Goal: Information Seeking & Learning: Learn about a topic

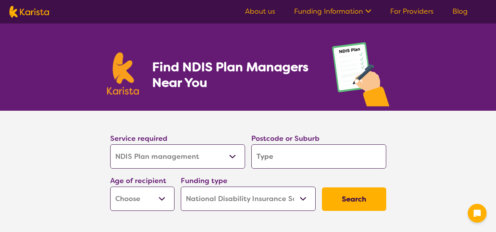
select select "NDIS Plan management"
select select "NDIS"
select select "NDIS Plan management"
select select "NDIS"
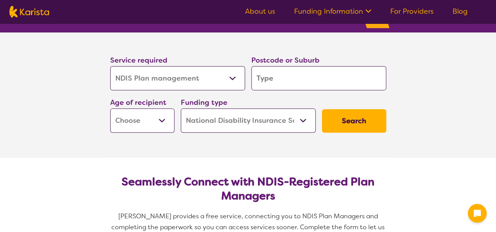
drag, startPoint x: 0, startPoint y: 0, endPoint x: 226, endPoint y: 78, distance: 238.9
click at [226, 78] on select "Allied Health Assistant Assessment ([MEDICAL_DATA] or [MEDICAL_DATA]) Behaviour…" at bounding box center [177, 78] width 135 height 24
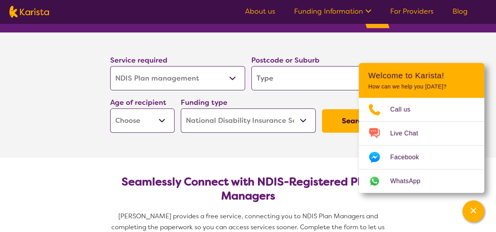
click at [110, 66] on select "Allied Health Assistant Assessment ([MEDICAL_DATA] or [MEDICAL_DATA]) Behaviour…" at bounding box center [177, 78] width 135 height 24
click at [315, 87] on input "search" at bounding box center [318, 78] width 135 height 24
type input "3"
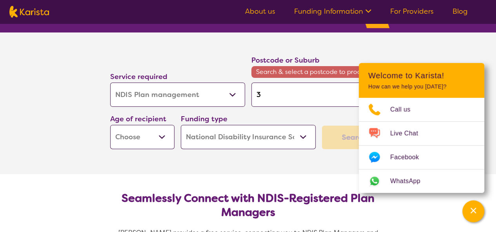
type input "33"
type input "335"
type input "33590"
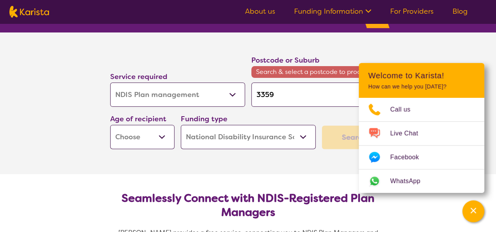
type input "33590"
type input "3359"
type input "335"
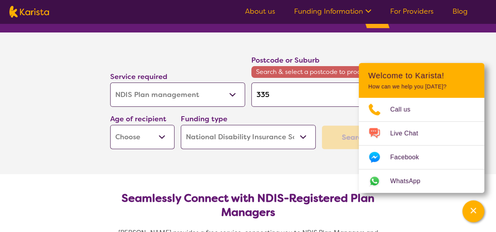
type input "3350"
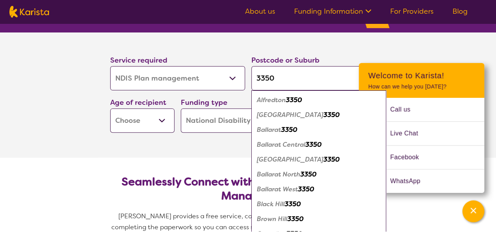
type input "3350"
click at [296, 126] on em "3350" at bounding box center [289, 130] width 16 height 8
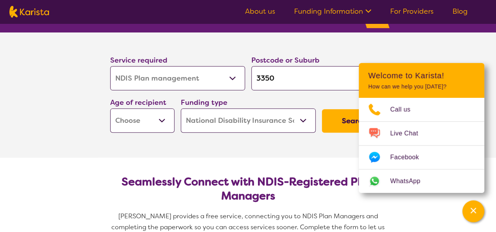
click at [157, 127] on select "Early Childhood - 0 to 9 Child - 10 to 11 Adolescent - 12 to 17 Adult - 18 to 6…" at bounding box center [142, 121] width 64 height 24
select select "AS"
click at [110, 109] on select "Early Childhood - 0 to 9 Child - 10 to 11 Adolescent - 12 to 17 Adult - 18 to 6…" at bounding box center [142, 121] width 64 height 24
select select "AS"
click at [155, 172] on section "Seamlessly Connect with NDIS-Registered Plan Managers Karista provides a free s…" at bounding box center [248, 212] width 301 height 109
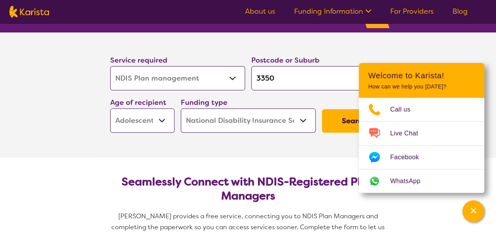
click at [162, 126] on select "Early Childhood - 0 to 9 Child - 10 to 11 Adolescent - 12 to 17 Adult - 18 to 6…" at bounding box center [142, 121] width 64 height 24
click at [110, 109] on select "Early Childhood - 0 to 9 Child - 10 to 11 Adolescent - 12 to 17 Adult - 18 to 6…" at bounding box center [142, 121] width 64 height 24
click at [238, 118] on select "Home Care Package (HCP) National Disability Insurance Scheme (NDIS) I don't know" at bounding box center [248, 121] width 135 height 24
click at [181, 109] on select "Home Care Package (HCP) National Disability Insurance Scheme (NDIS) I don't know" at bounding box center [248, 121] width 135 height 24
click at [346, 120] on button "Search" at bounding box center [354, 121] width 64 height 24
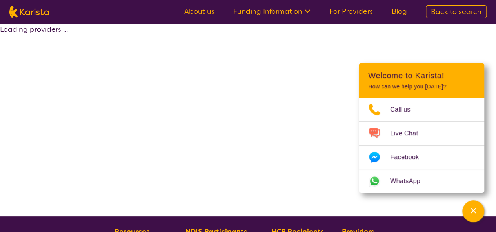
select select "by_score"
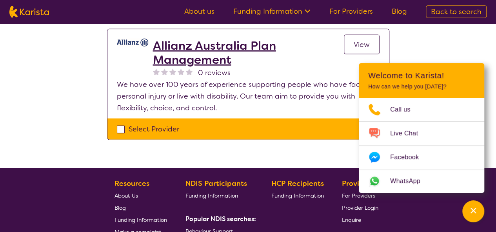
scroll to position [705, 0]
